Goal: Download file/media

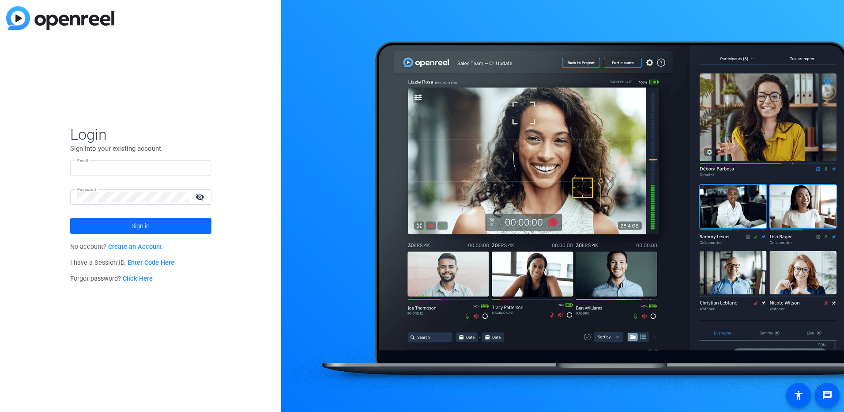
type input "rmangum@kilpatricktownsend.com"
click at [182, 229] on span at bounding box center [140, 225] width 141 height 21
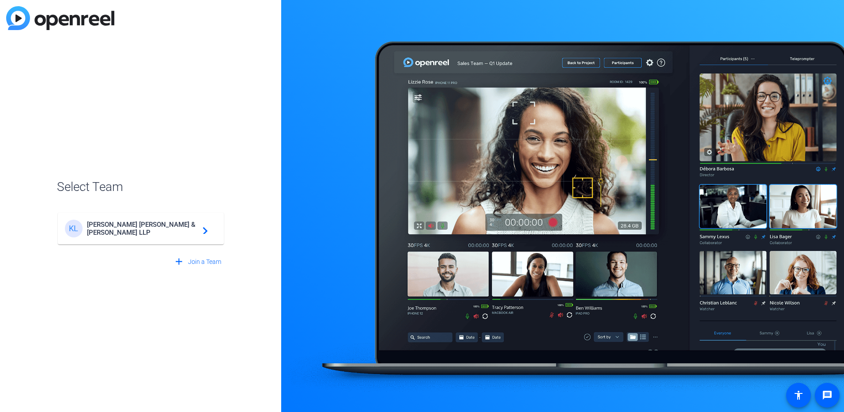
click at [194, 229] on span "Kilpatrick Townsend & Stockton LLP" at bounding box center [142, 228] width 110 height 16
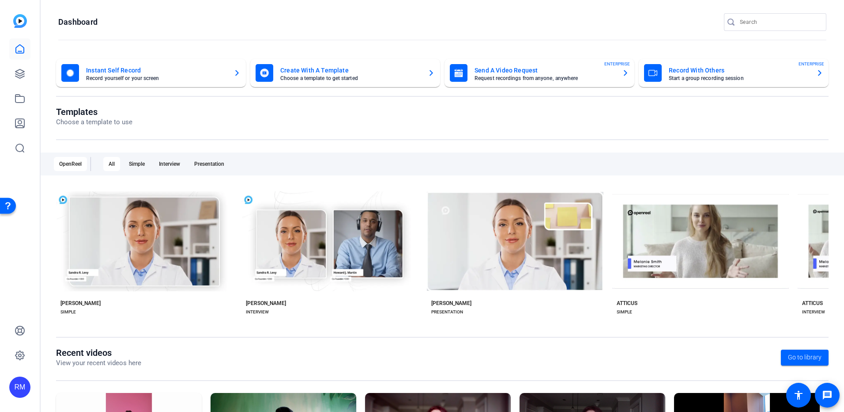
click at [34, 81] on div "RM" at bounding box center [20, 206] width 40 height 412
click at [23, 77] on icon at bounding box center [19, 73] width 9 height 9
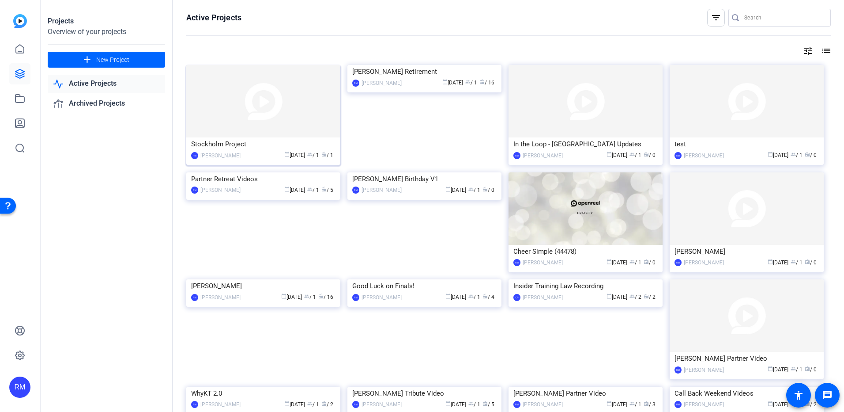
click at [234, 151] on div "[PERSON_NAME]" at bounding box center [220, 155] width 40 height 9
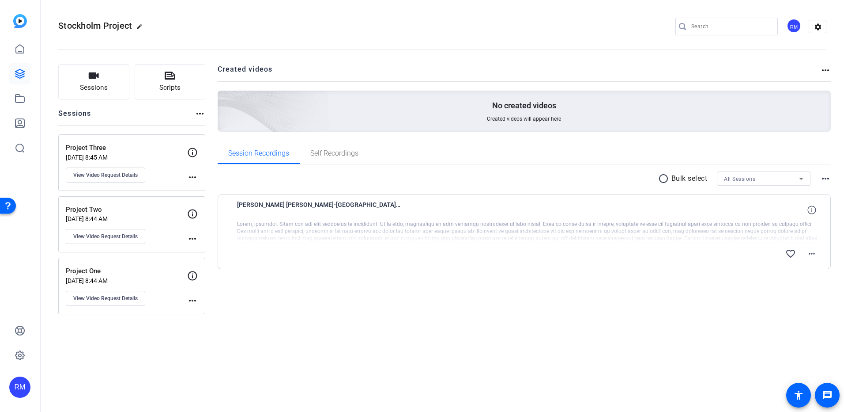
click at [320, 231] on div at bounding box center [530, 231] width 586 height 22
click at [254, 215] on span "[PERSON_NAME] [PERSON_NAME]-[GEOGRAPHIC_DATA] Project-Project Two-1756478313449…" at bounding box center [318, 209] width 163 height 21
click at [621, 226] on div at bounding box center [530, 231] width 586 height 22
click at [808, 254] on mat-icon "more_horiz" at bounding box center [812, 253] width 11 height 11
click at [809, 212] on div at bounding box center [422, 206] width 844 height 412
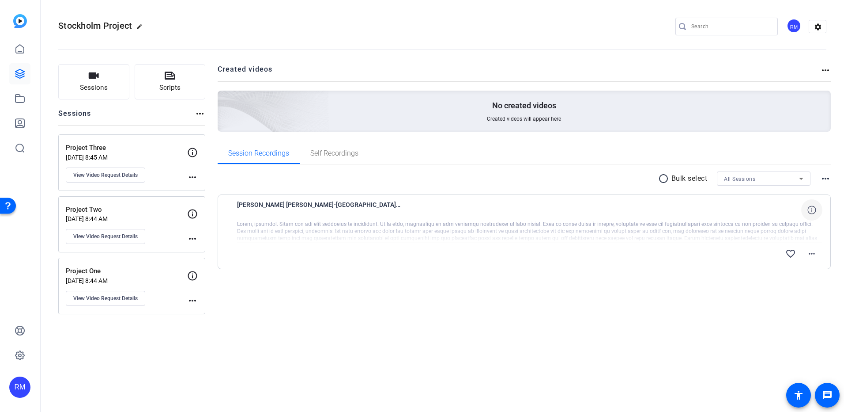
click at [809, 210] on icon at bounding box center [812, 209] width 8 height 8
click at [743, 227] on div at bounding box center [530, 231] width 586 height 22
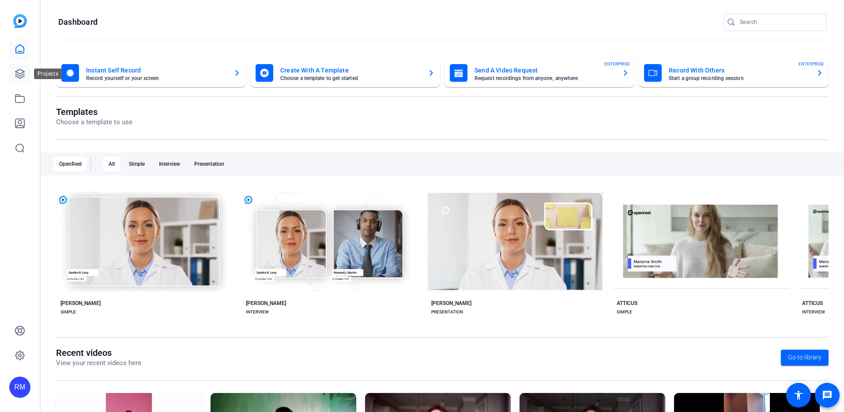
click at [14, 74] on link at bounding box center [19, 73] width 21 height 21
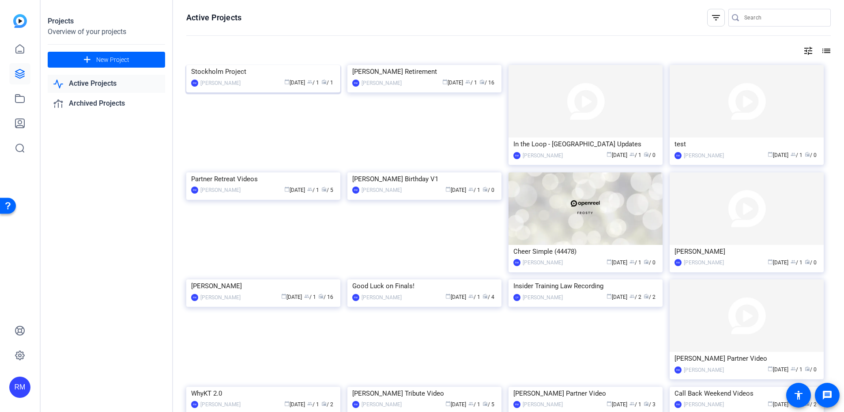
click at [279, 65] on img at bounding box center [263, 65] width 154 height 0
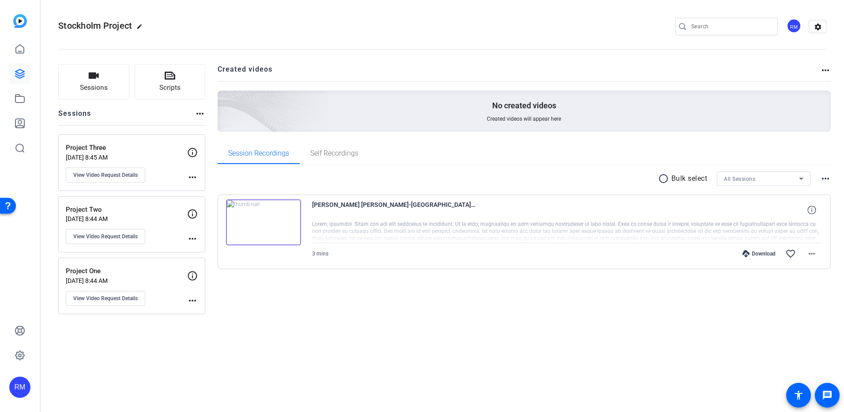
click at [264, 221] on img at bounding box center [263, 222] width 75 height 46
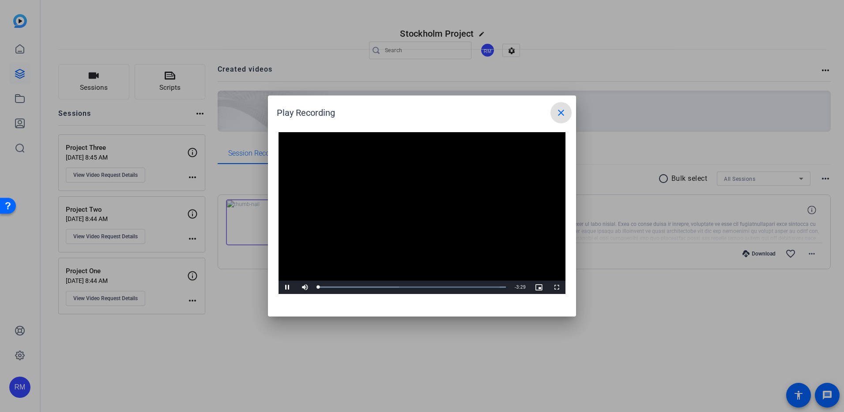
click at [418, 208] on video "Video Player" at bounding box center [422, 213] width 287 height 162
click at [290, 287] on span "Video Player" at bounding box center [288, 287] width 18 height 0
drag, startPoint x: 557, startPoint y: 287, endPoint x: 558, endPoint y: 334, distance: 46.4
click at [557, 287] on span "Video Player" at bounding box center [557, 287] width 18 height 0
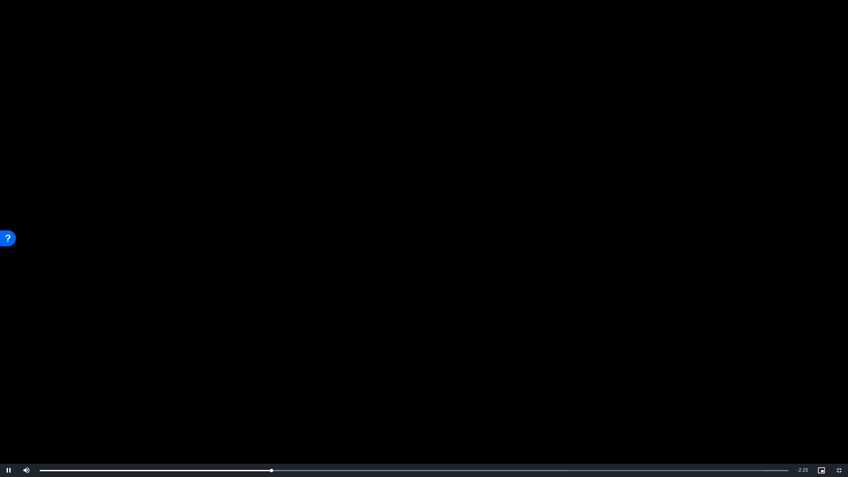
click at [674, 267] on video "Video Player" at bounding box center [424, 238] width 848 height 477
click at [841, 411] on span "Video Player" at bounding box center [839, 470] width 18 height 0
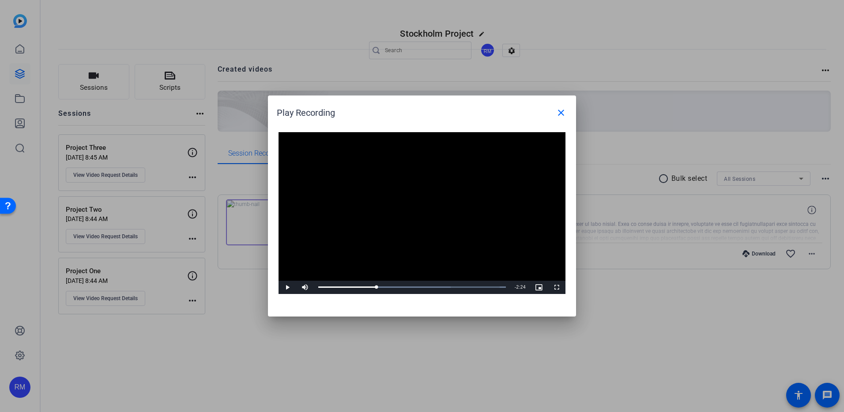
click at [646, 289] on div at bounding box center [422, 206] width 844 height 412
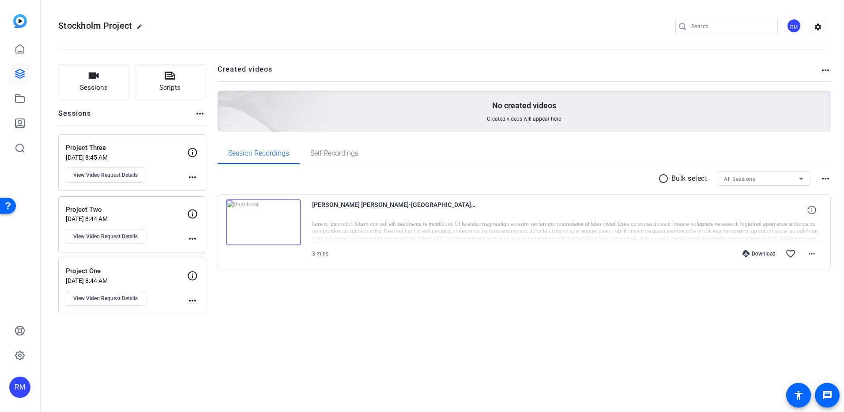
click at [763, 253] on div "Download" at bounding box center [759, 253] width 42 height 7
click at [807, 218] on span at bounding box center [811, 209] width 21 height 21
click at [804, 251] on span at bounding box center [811, 253] width 21 height 21
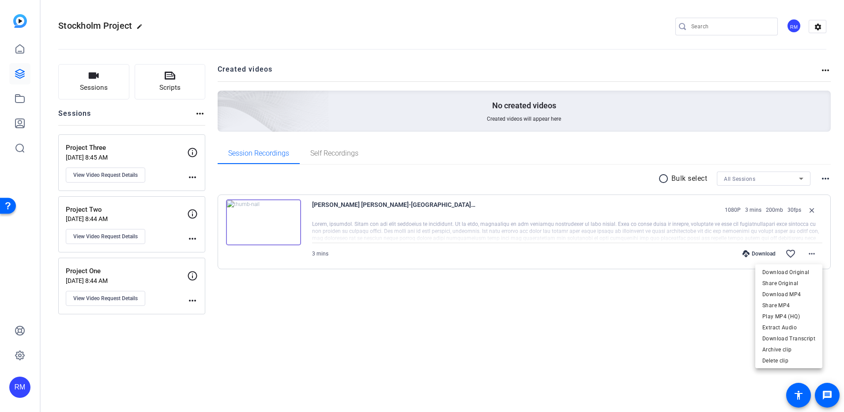
click at [472, 225] on div at bounding box center [422, 206] width 844 height 412
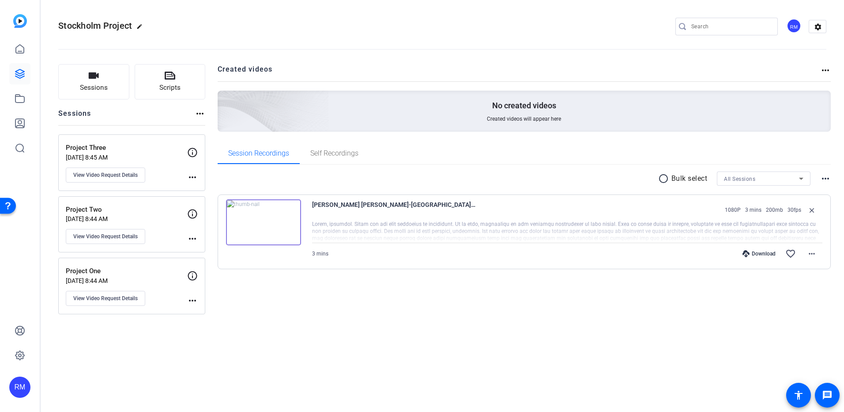
click at [472, 225] on div at bounding box center [567, 231] width 511 height 22
click at [817, 250] on mat-icon "more_horiz" at bounding box center [812, 253] width 11 height 11
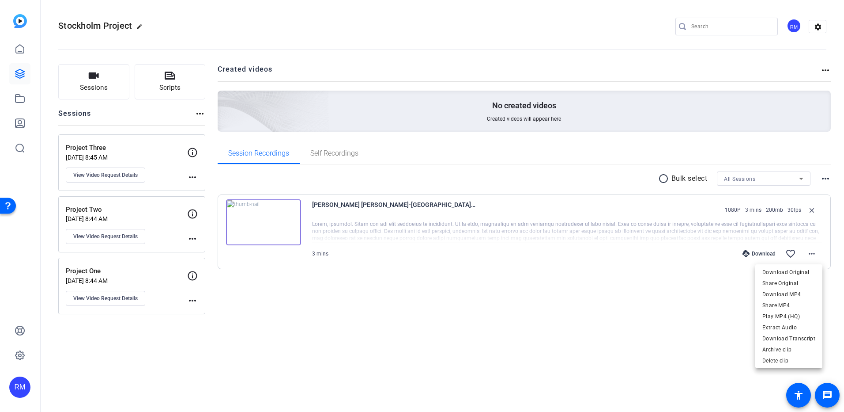
click at [547, 237] on div at bounding box center [422, 206] width 844 height 412
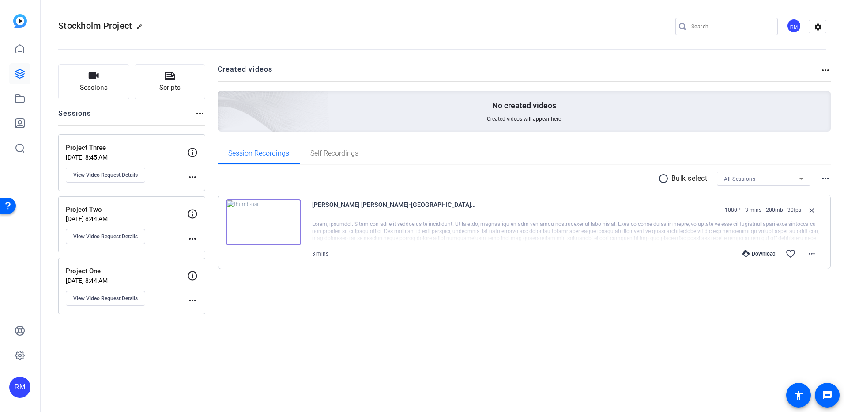
click at [482, 241] on div at bounding box center [567, 231] width 511 height 22
click at [815, 247] on span at bounding box center [811, 253] width 21 height 21
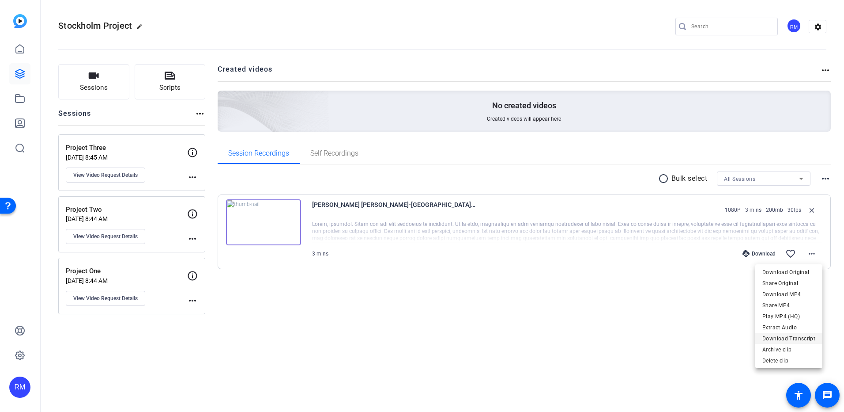
click at [799, 338] on span "Download Transcript" at bounding box center [789, 338] width 53 height 11
